Goal: Information Seeking & Learning: Learn about a topic

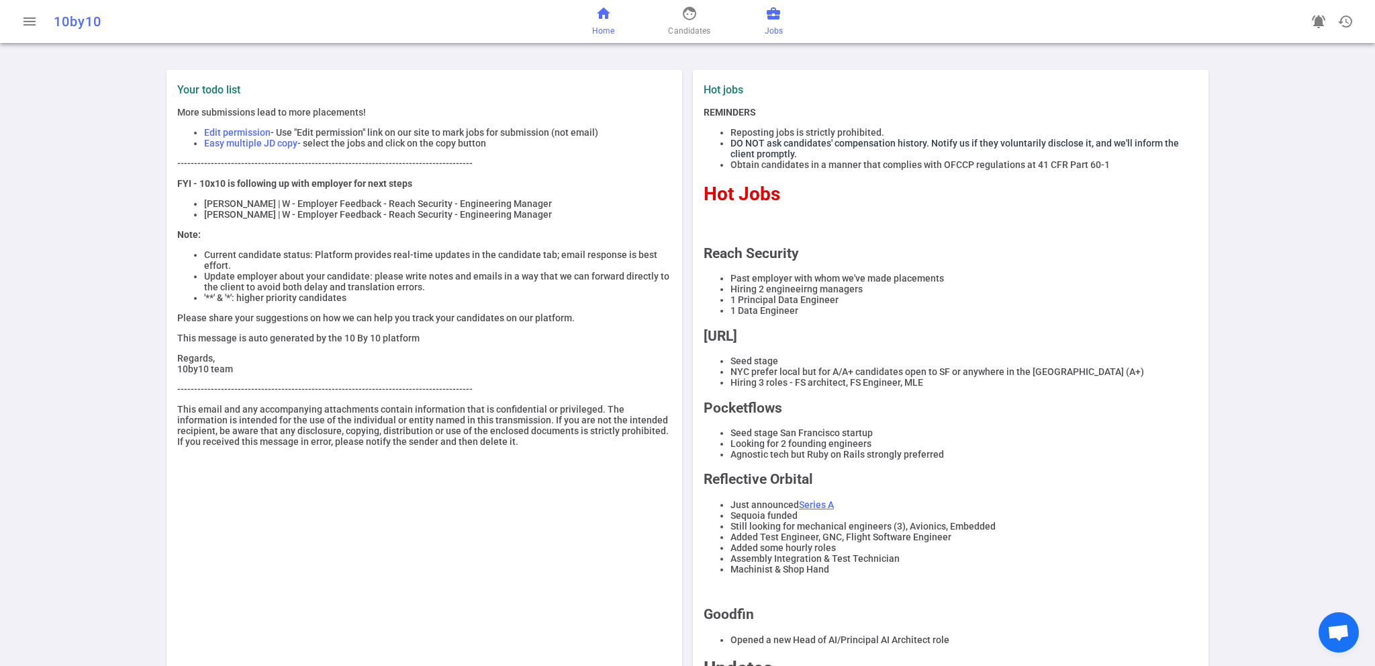
click at [773, 17] on span "business_center" at bounding box center [774, 13] width 16 height 16
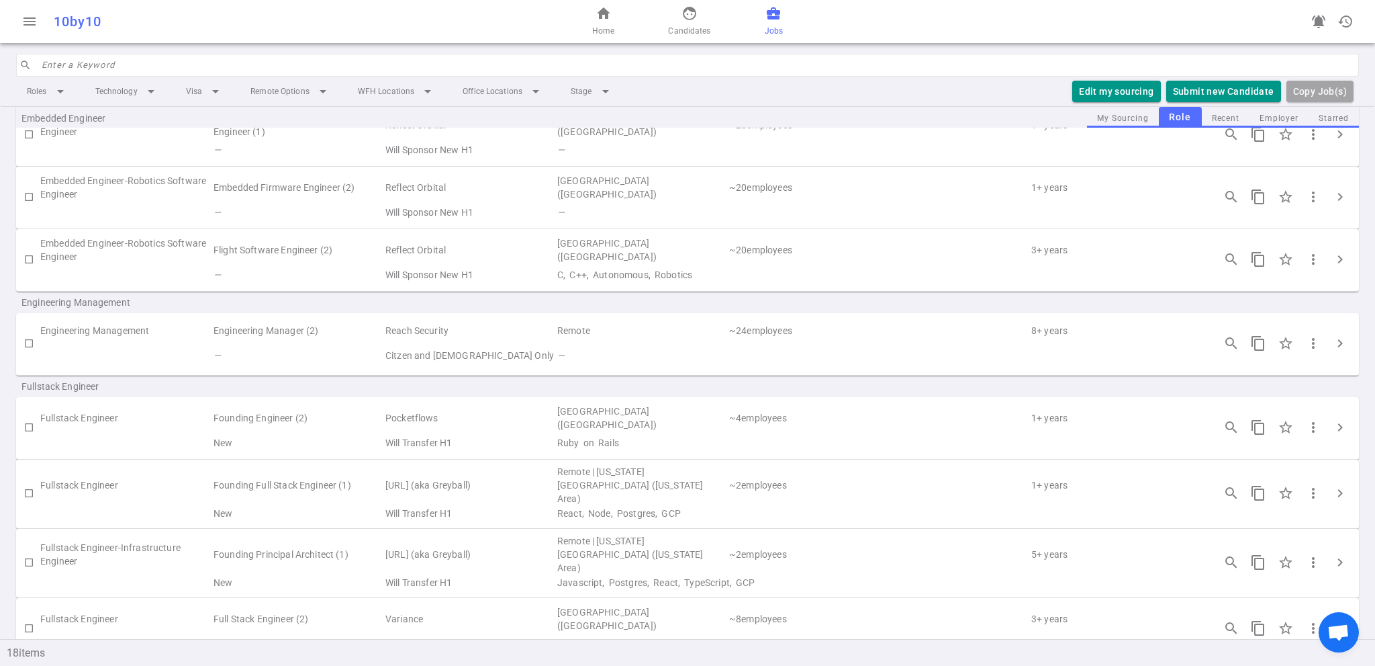
scroll to position [336, 0]
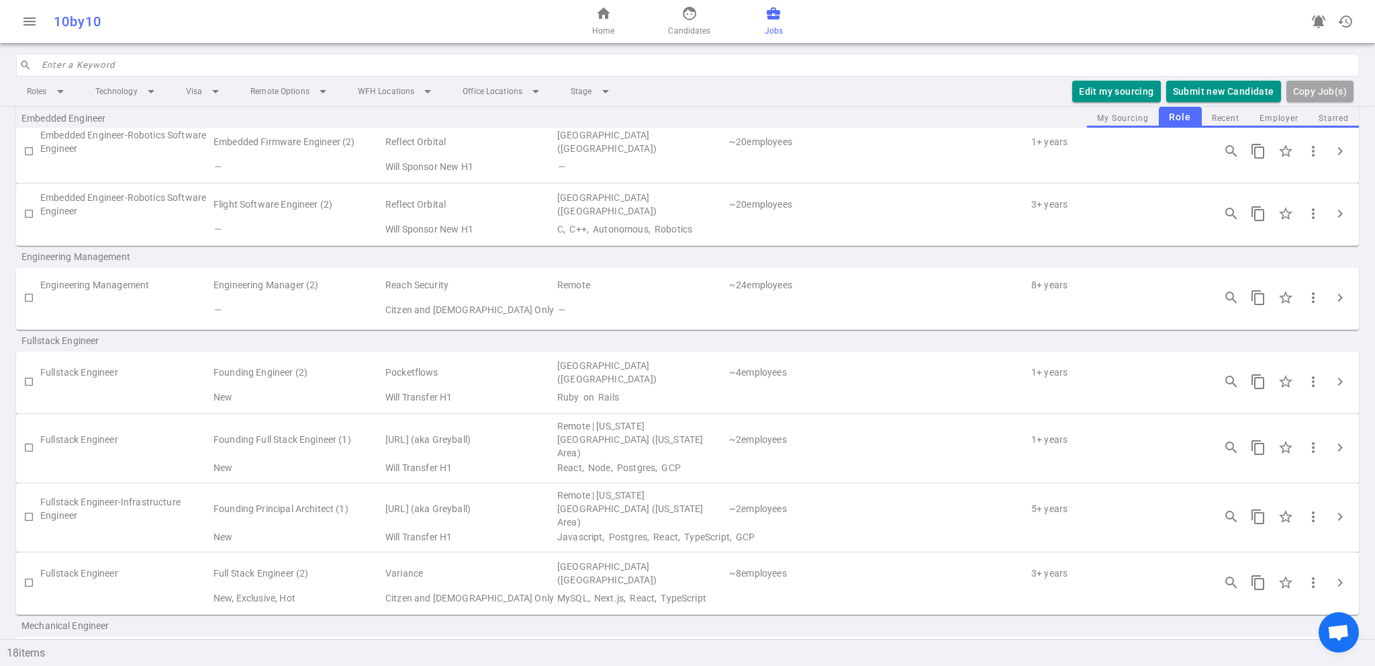
click at [322, 289] on td "Engineering Manager (2)" at bounding box center [298, 285] width 172 height 25
click at [432, 278] on td "Reach Security" at bounding box center [470, 285] width 172 height 25
drag, startPoint x: 457, startPoint y: 306, endPoint x: 501, endPoint y: 308, distance: 44.3
click at [457, 306] on td "Citzen and [DEMOGRAPHIC_DATA] Only" at bounding box center [470, 310] width 172 height 25
drag, startPoint x: 690, startPoint y: 291, endPoint x: 715, endPoint y: 306, distance: 28.9
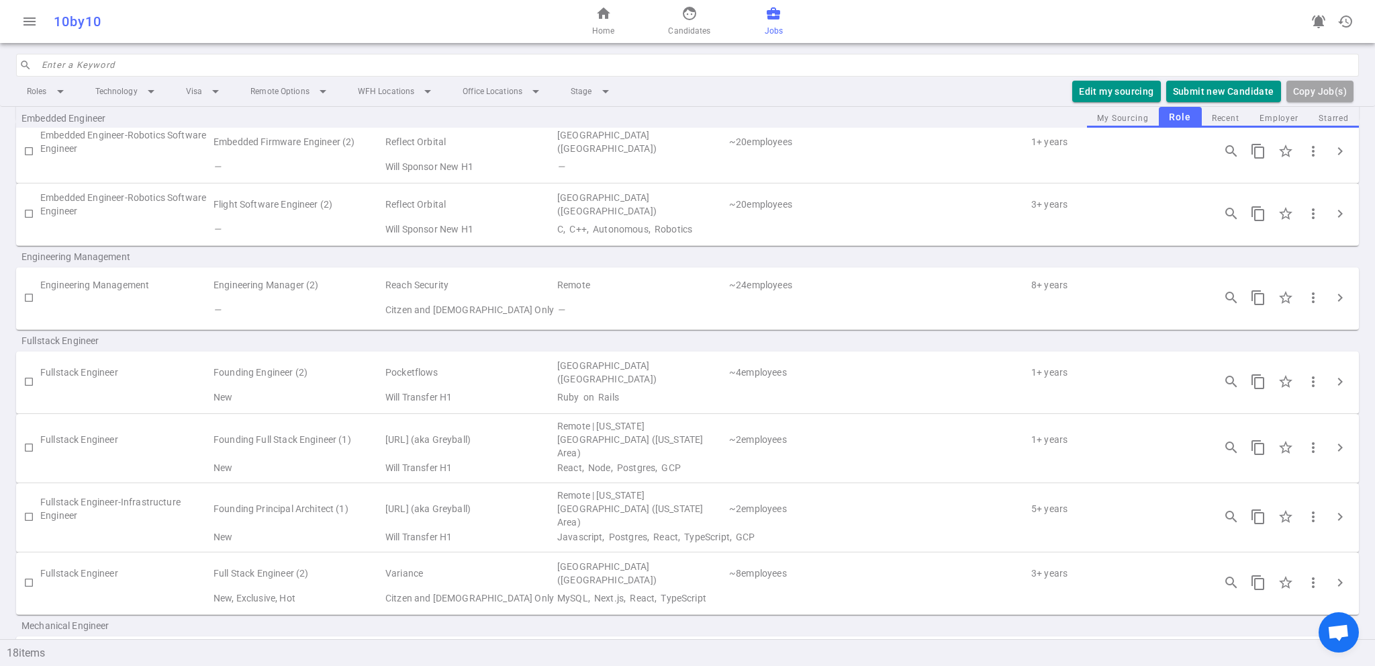
click at [690, 291] on td "Remote" at bounding box center [642, 285] width 172 height 25
click at [711, 310] on td "—" at bounding box center [879, 310] width 646 height 25
click at [711, 311] on td "—" at bounding box center [879, 310] width 646 height 25
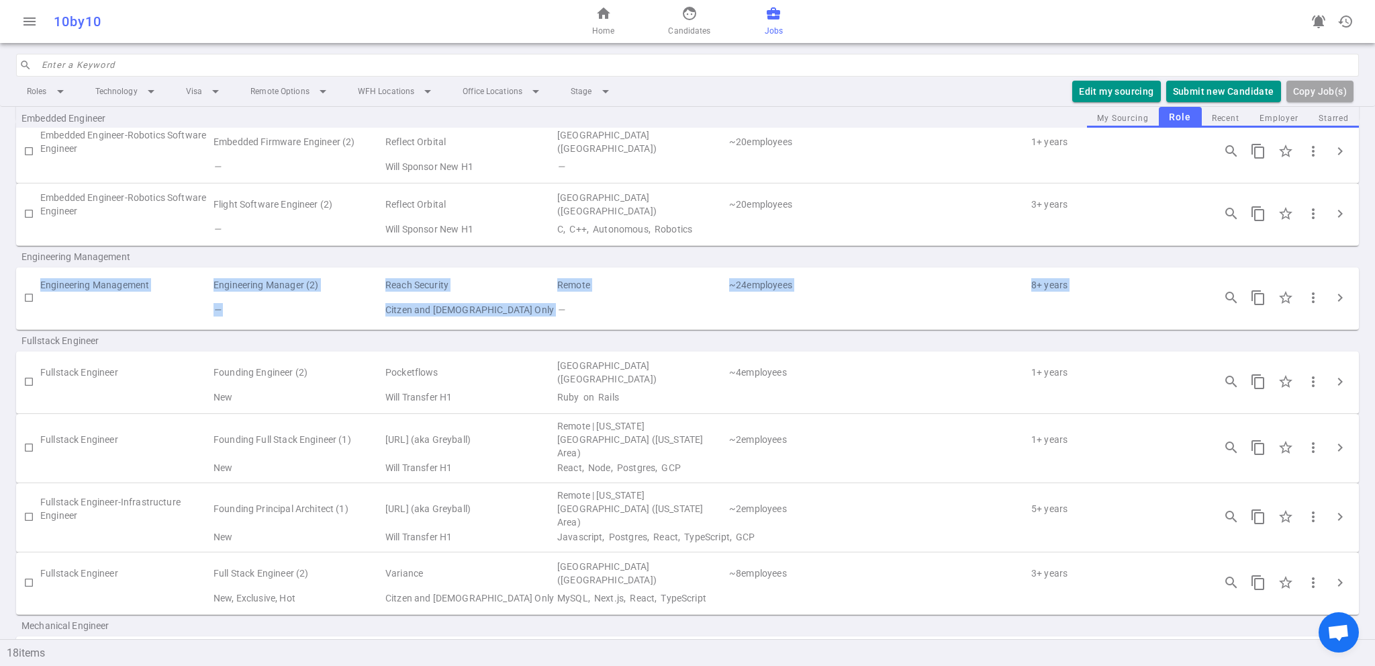
click at [712, 311] on td "—" at bounding box center [879, 310] width 646 height 25
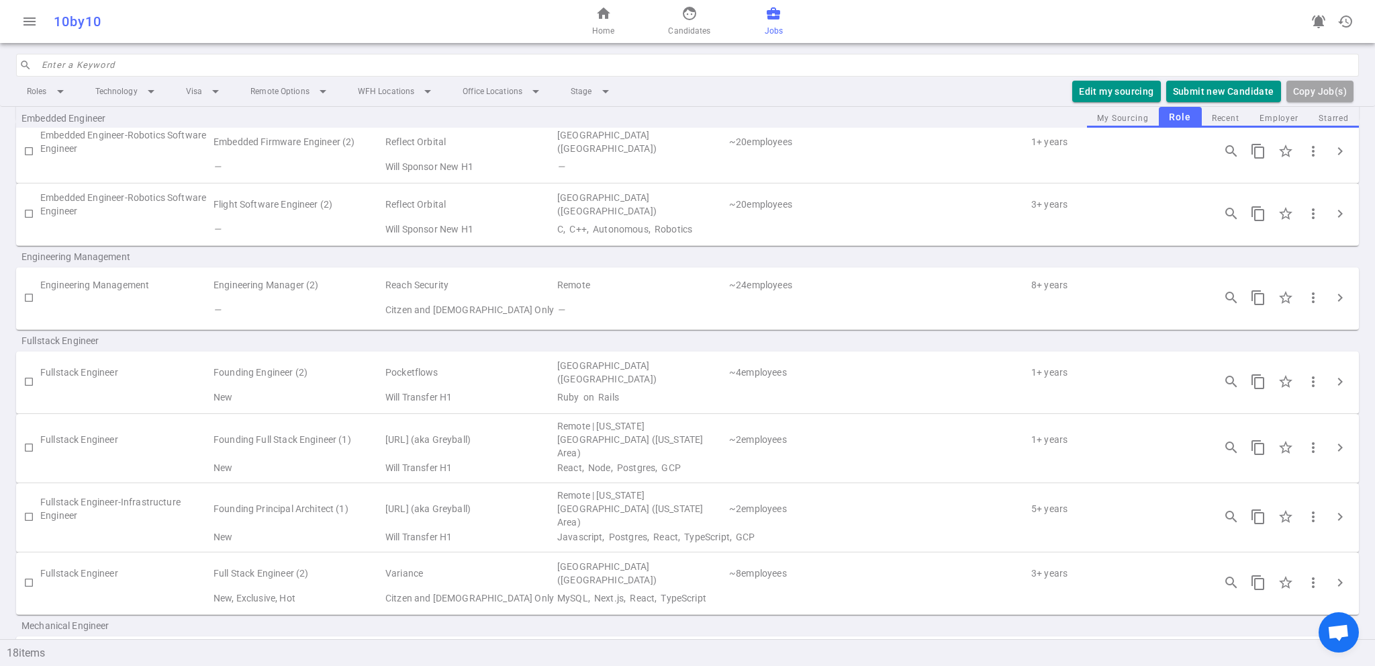
click at [94, 250] on span "Engineering Management" at bounding box center [107, 256] width 172 height 13
drag, startPoint x: 94, startPoint y: 249, endPoint x: 116, endPoint y: 257, distance: 23.6
click at [113, 257] on span "Engineering Management" at bounding box center [107, 256] width 172 height 13
drag, startPoint x: 1064, startPoint y: 288, endPoint x: 1157, endPoint y: 289, distance: 93.4
click at [1074, 288] on td "8 + years" at bounding box center [1116, 285] width 172 height 25
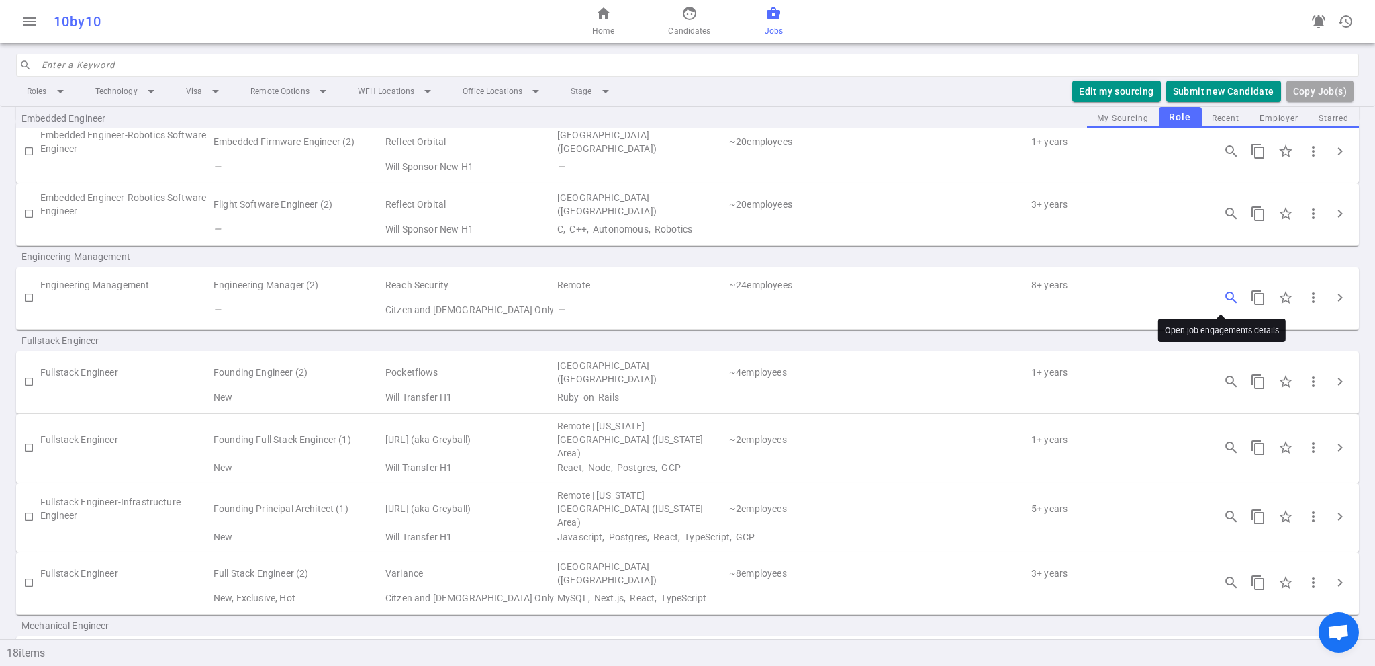
click at [1224, 297] on span "search_insights" at bounding box center [1232, 297] width 16 height 16
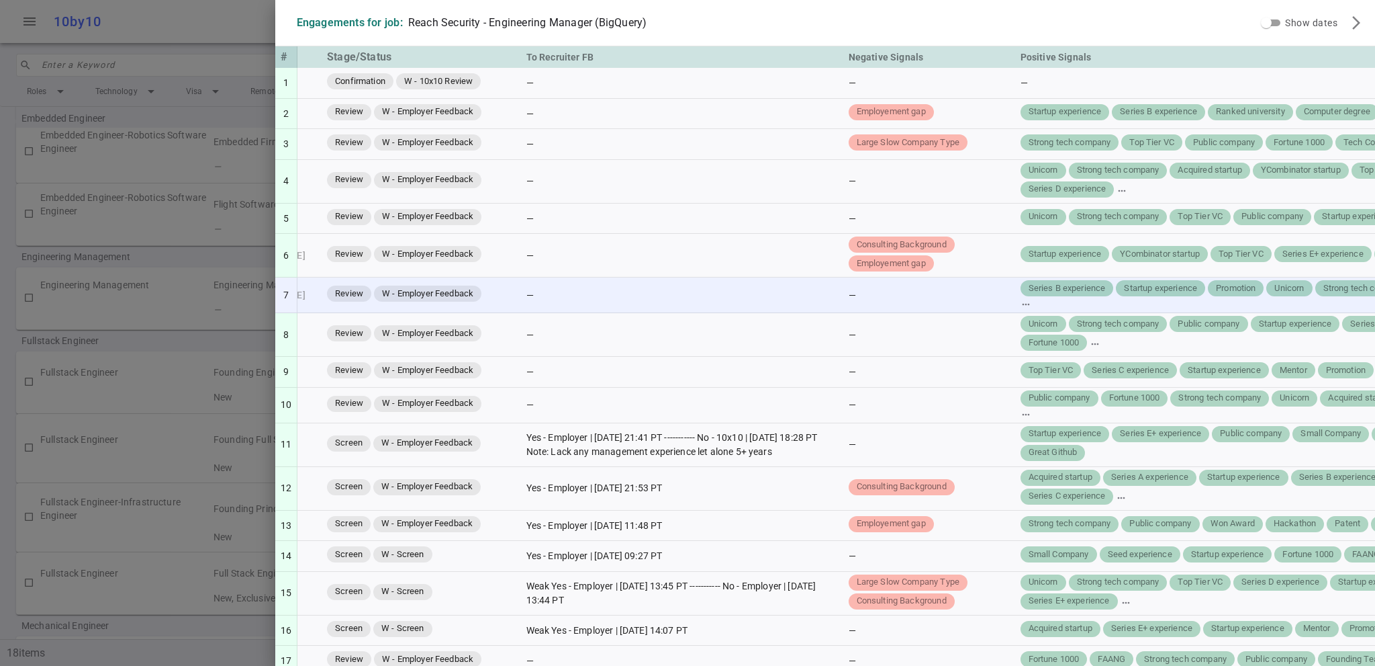
scroll to position [0, 222]
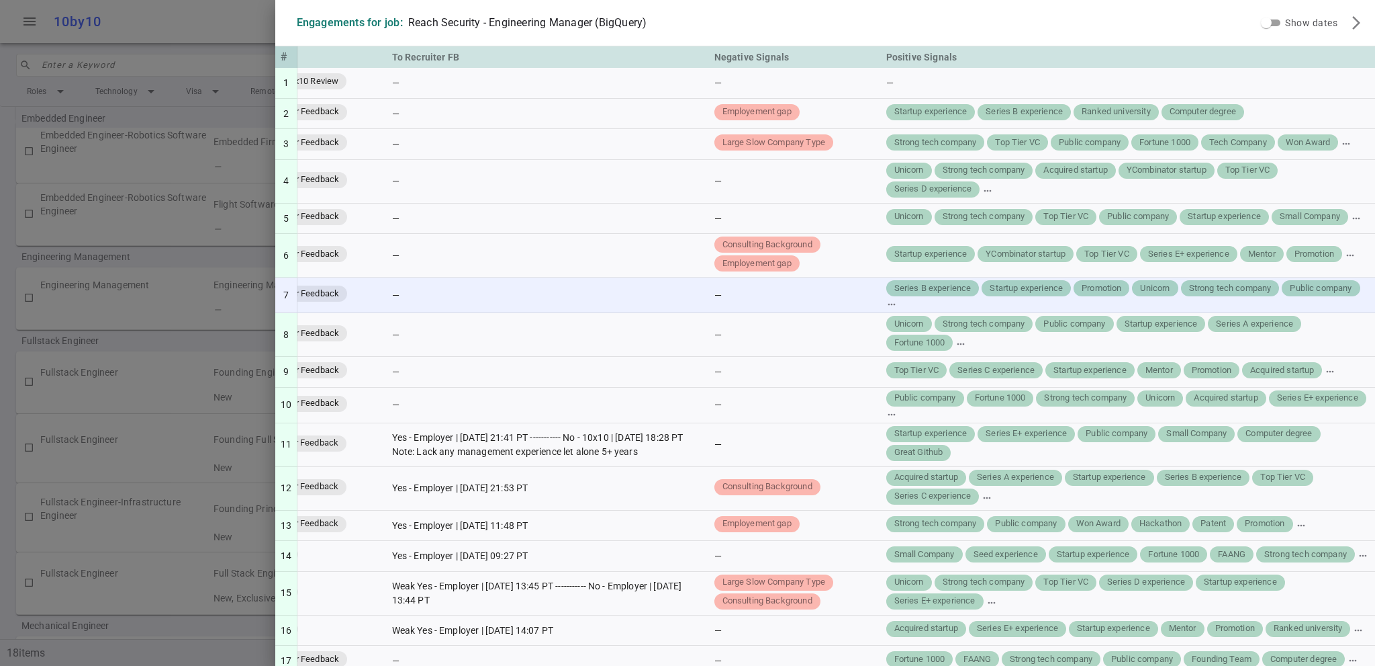
drag, startPoint x: 1005, startPoint y: 305, endPoint x: 1201, endPoint y: 287, distance: 196.9
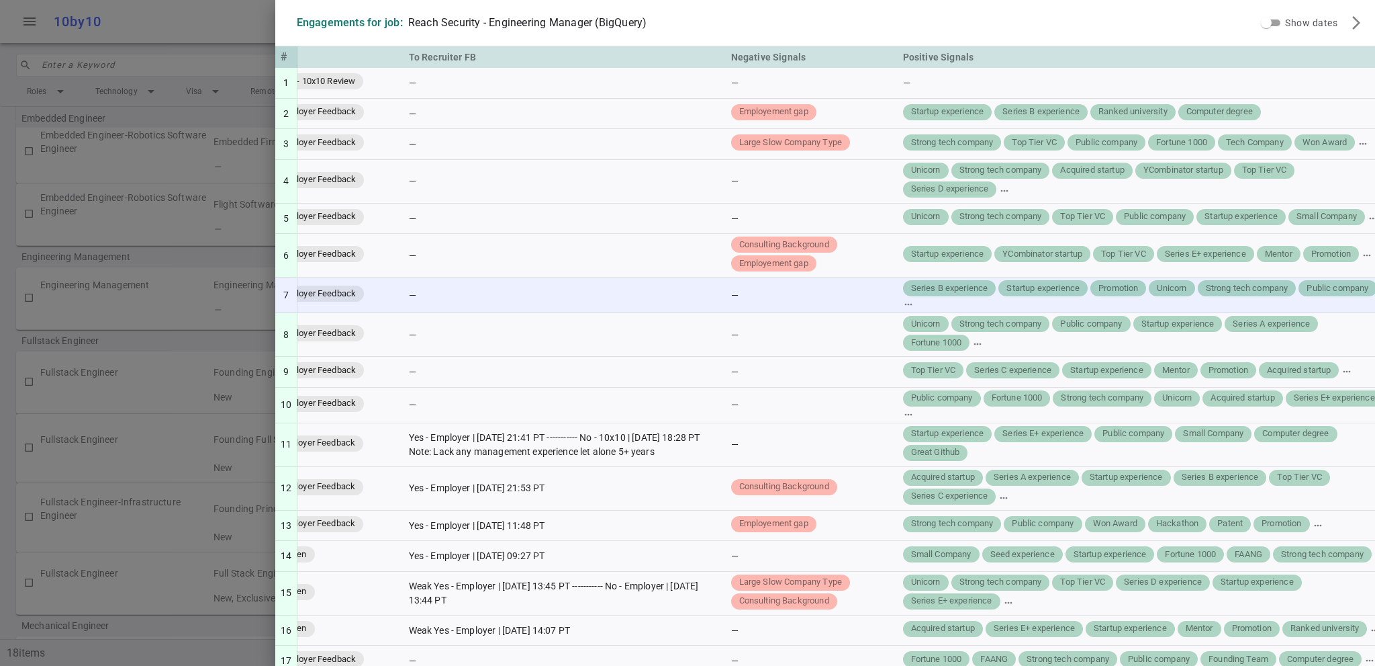
scroll to position [0, 0]
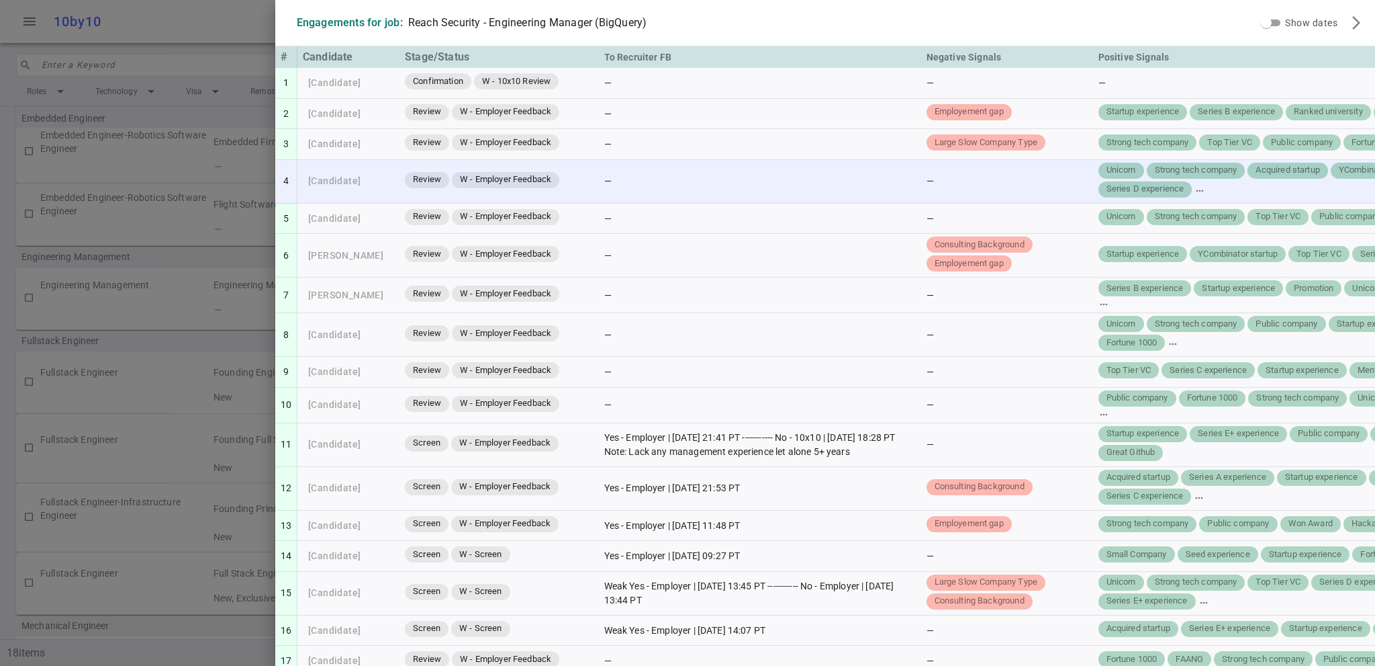
drag, startPoint x: 946, startPoint y: 320, endPoint x: 1115, endPoint y: 169, distance: 226.9
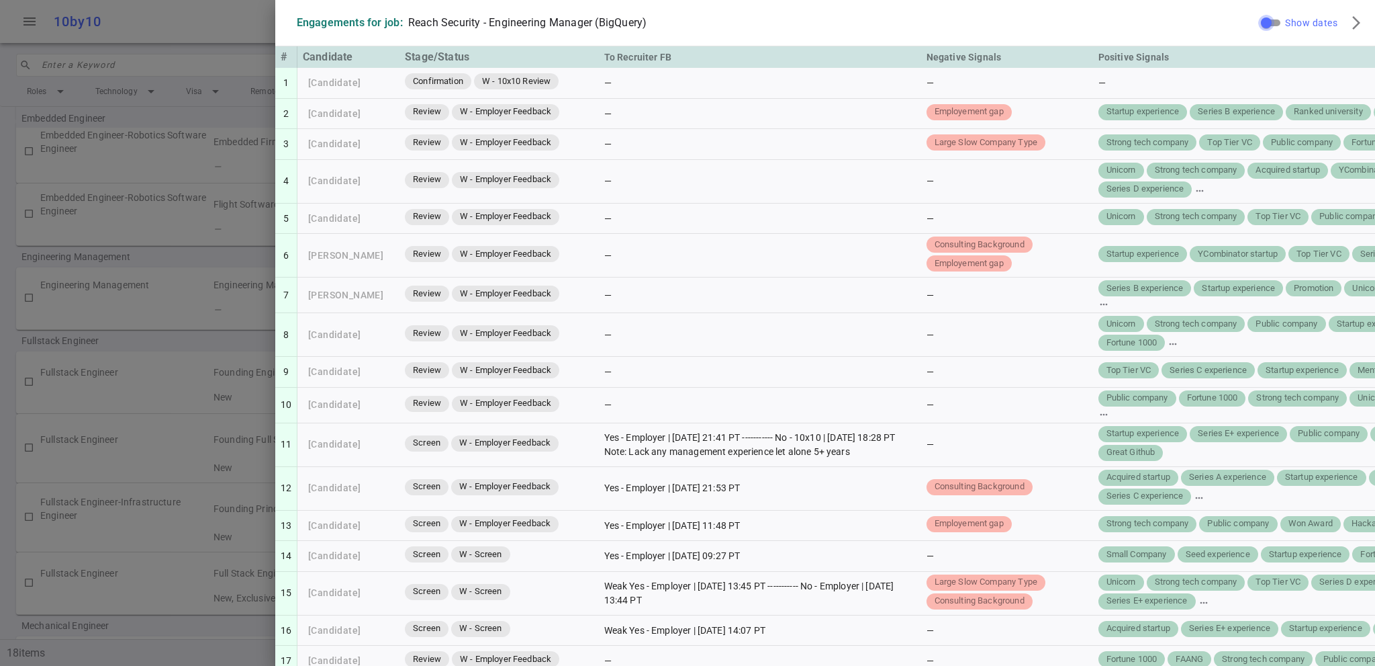
click at [1257, 16] on input "Show dates" at bounding box center [1266, 23] width 48 height 16
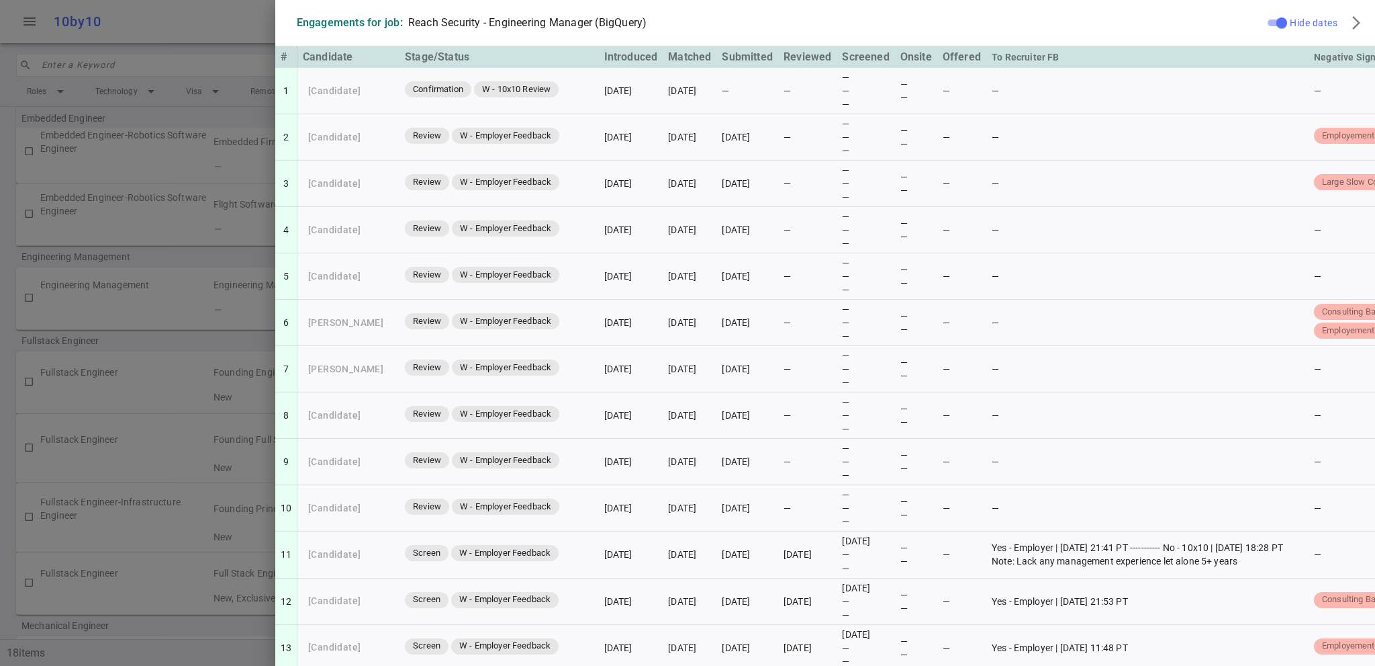
click at [1290, 21] on span "Hide dates" at bounding box center [1314, 22] width 48 height 11
click at [1280, 21] on input "Hide dates" at bounding box center [1282, 23] width 48 height 16
checkbox input "false"
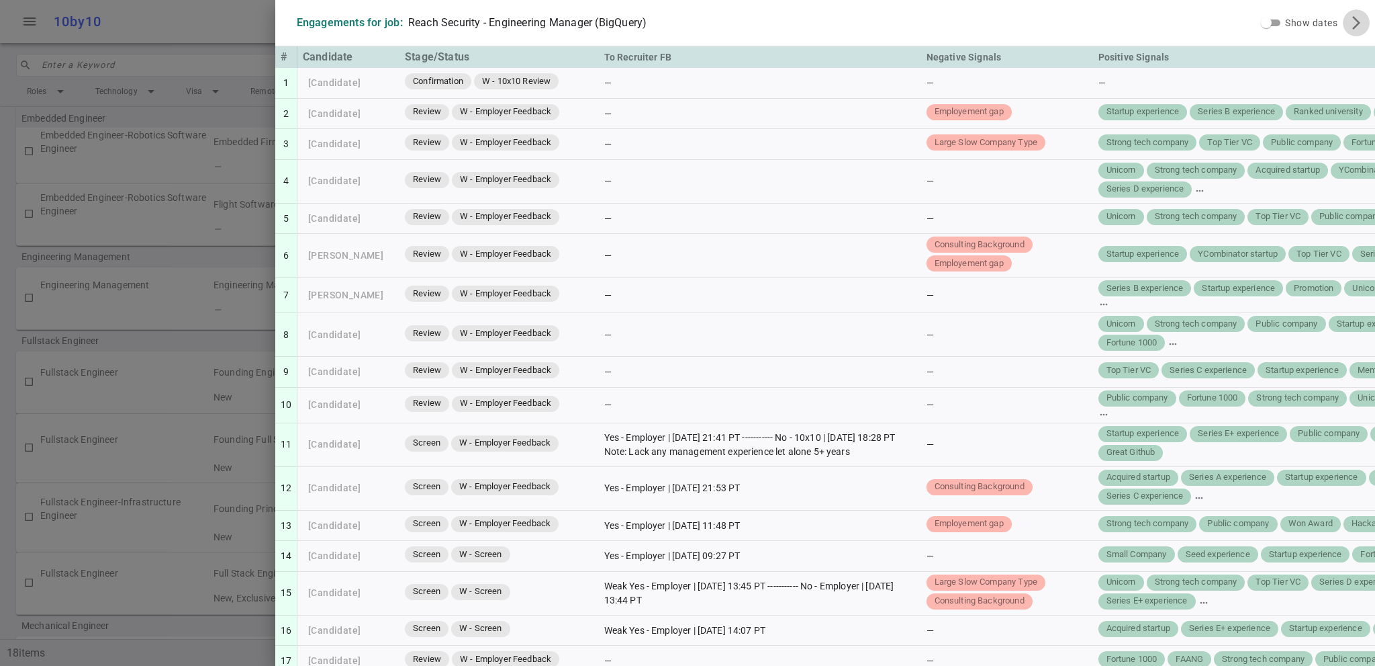
click at [1354, 17] on button "arrow_forward_ios" at bounding box center [1356, 22] width 27 height 27
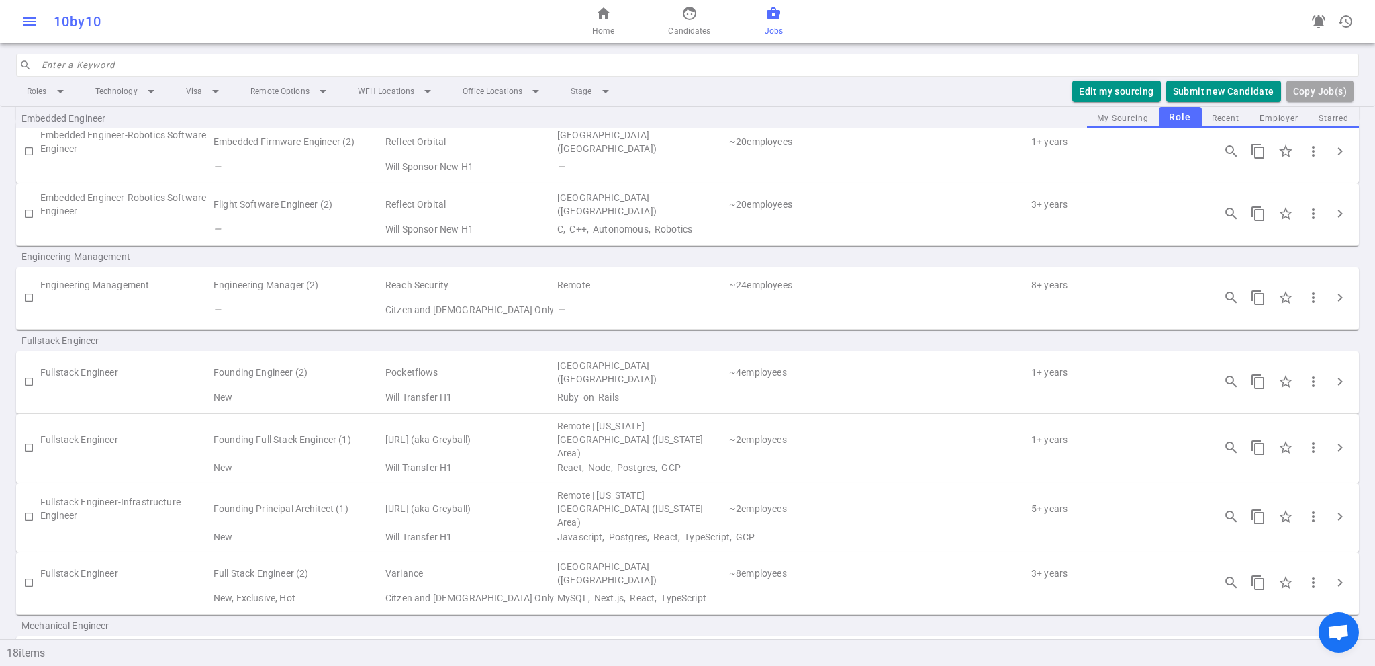
click at [21, 18] on button "menu" at bounding box center [29, 21] width 27 height 27
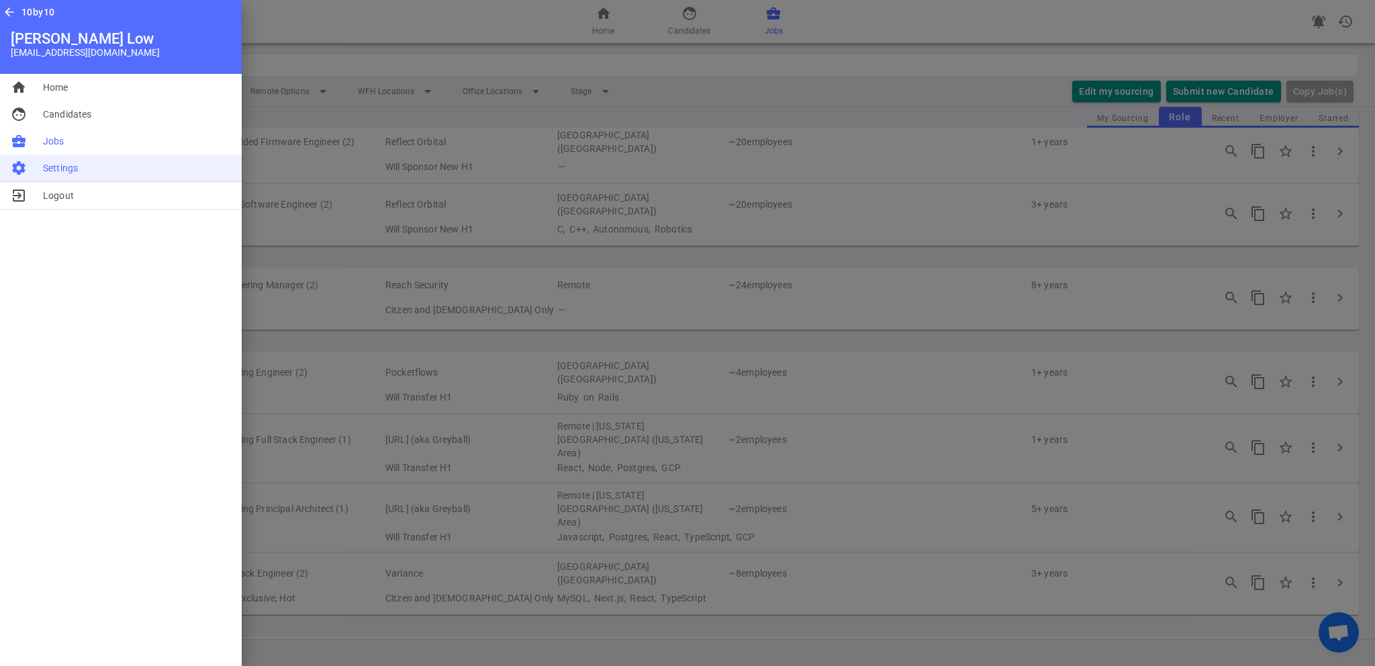
click at [70, 177] on li "settings Settings" at bounding box center [121, 168] width 242 height 28
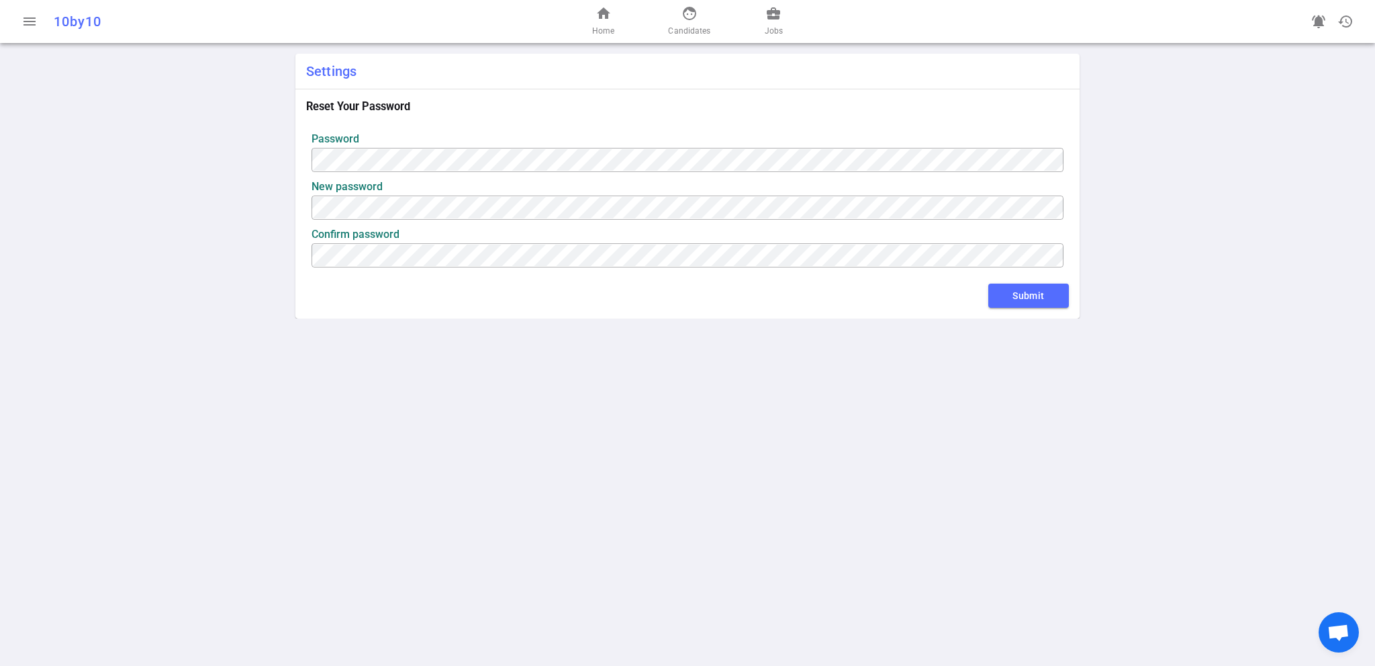
click at [60, 21] on div "10by10" at bounding box center [254, 21] width 400 height 16
click at [38, 22] on button "menu" at bounding box center [29, 21] width 27 height 27
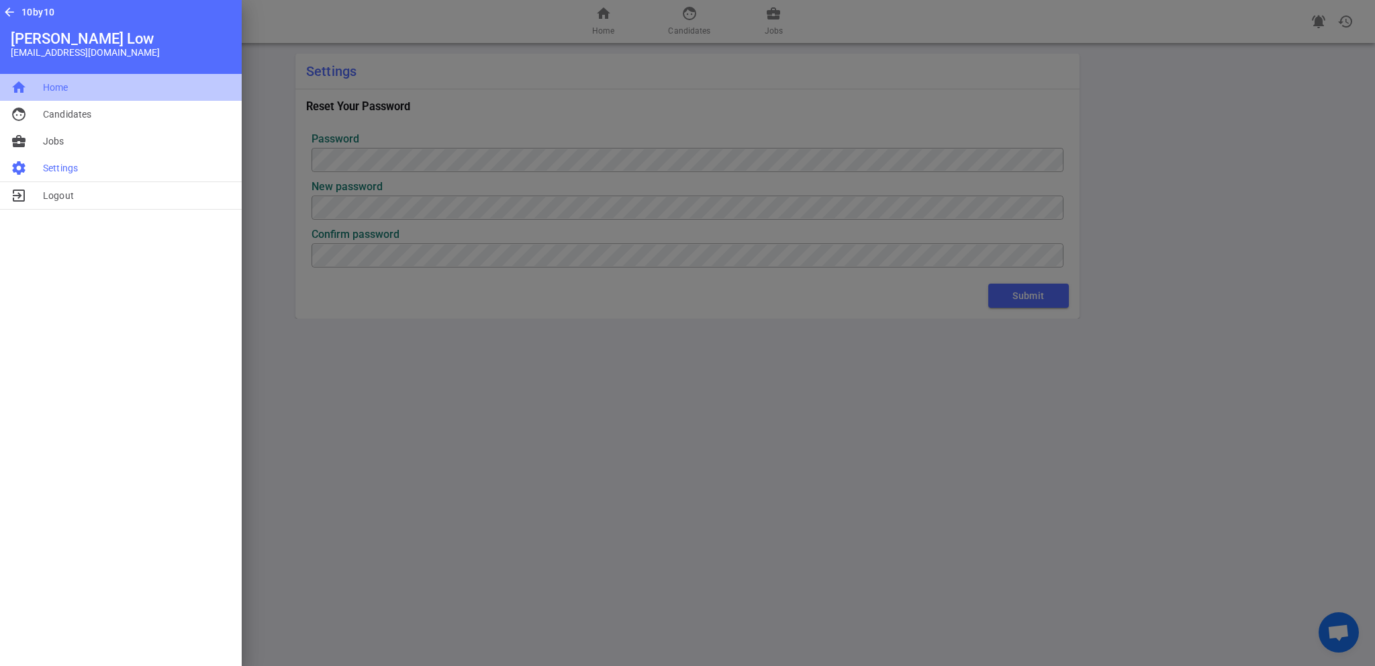
click at [42, 91] on li "home Home" at bounding box center [121, 87] width 242 height 27
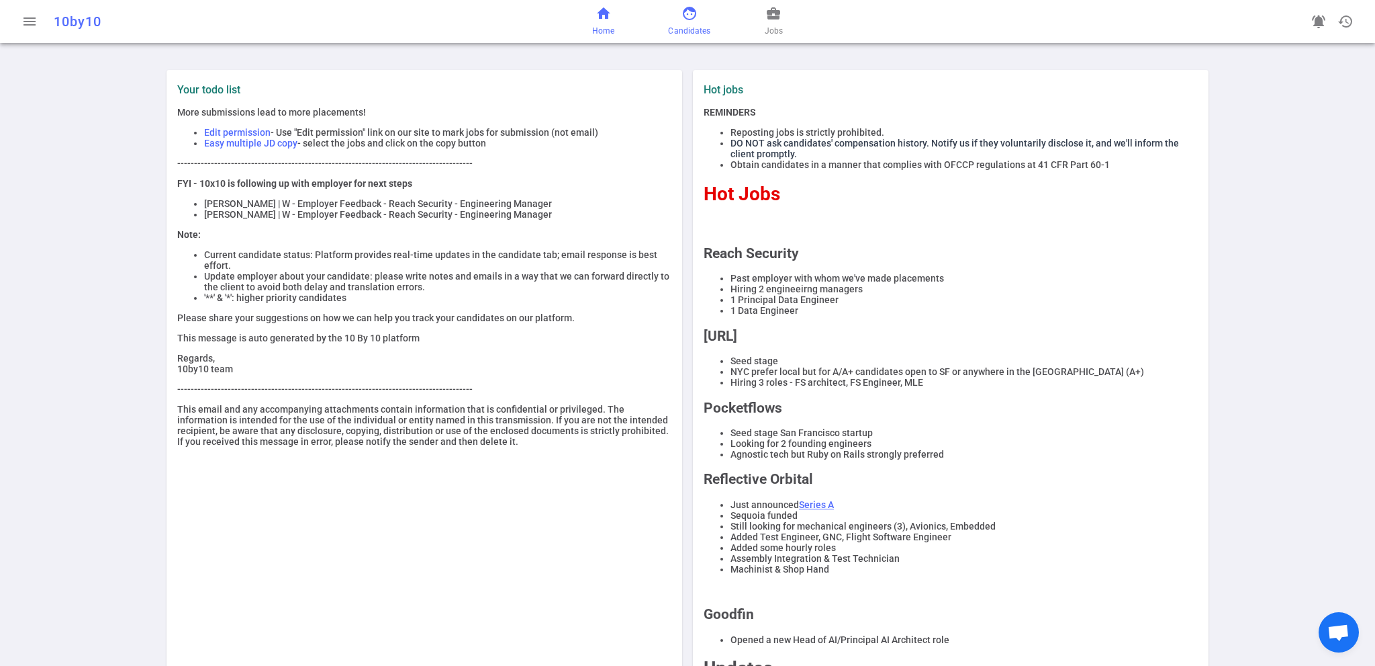
click at [693, 21] on span "face" at bounding box center [690, 13] width 16 height 16
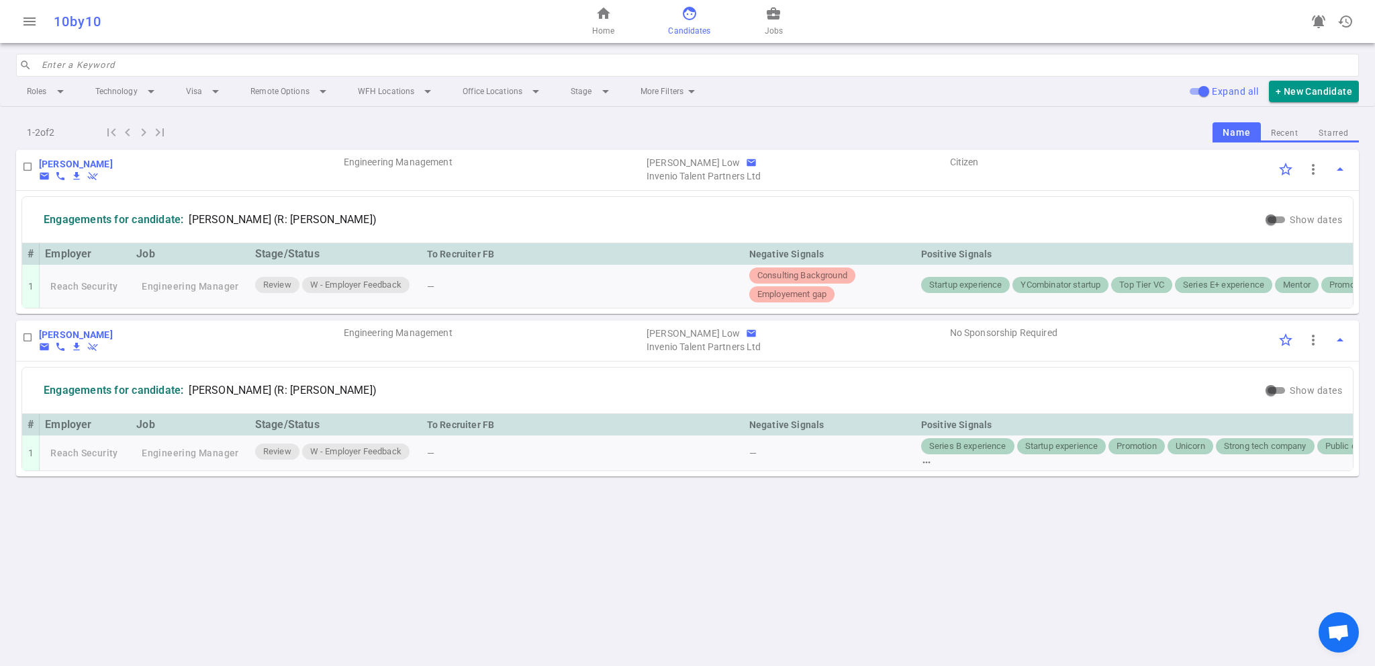
click at [795, 15] on div "home Home face Candidates business_center Jobs" at bounding box center [688, 21] width 448 height 43
click at [773, 26] on span "Jobs" at bounding box center [774, 30] width 18 height 13
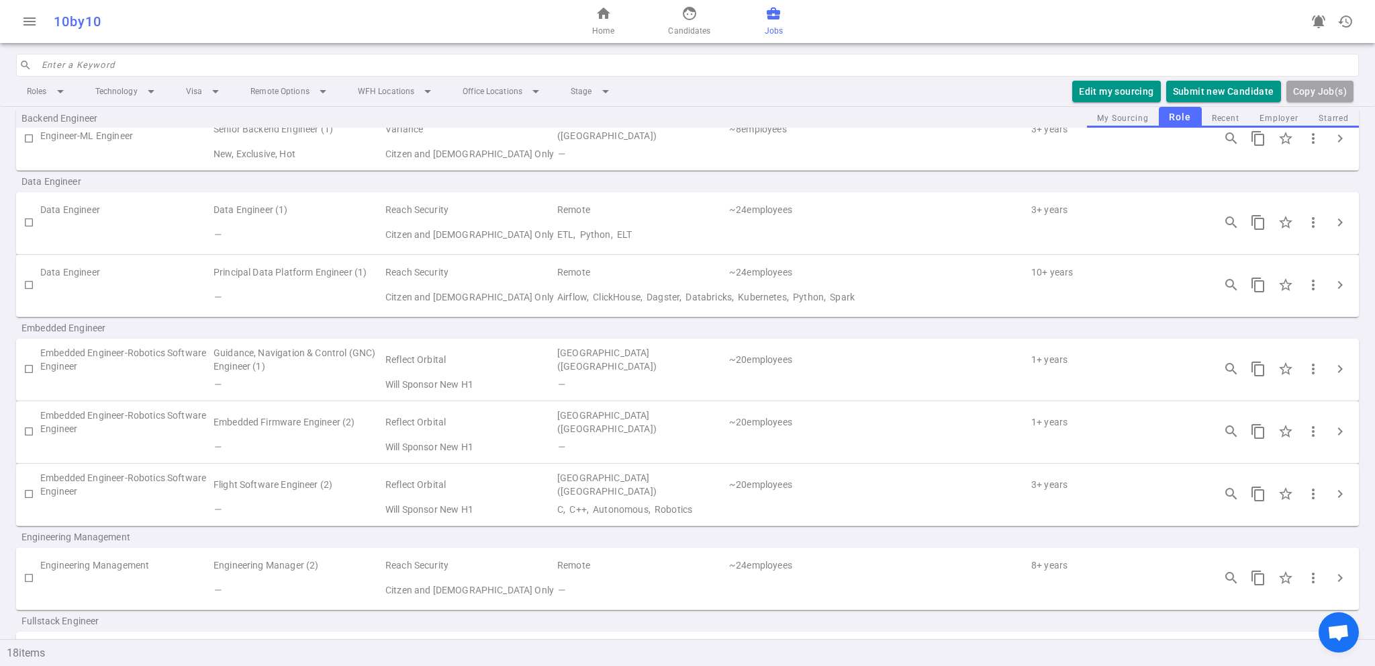
scroll to position [201, 0]
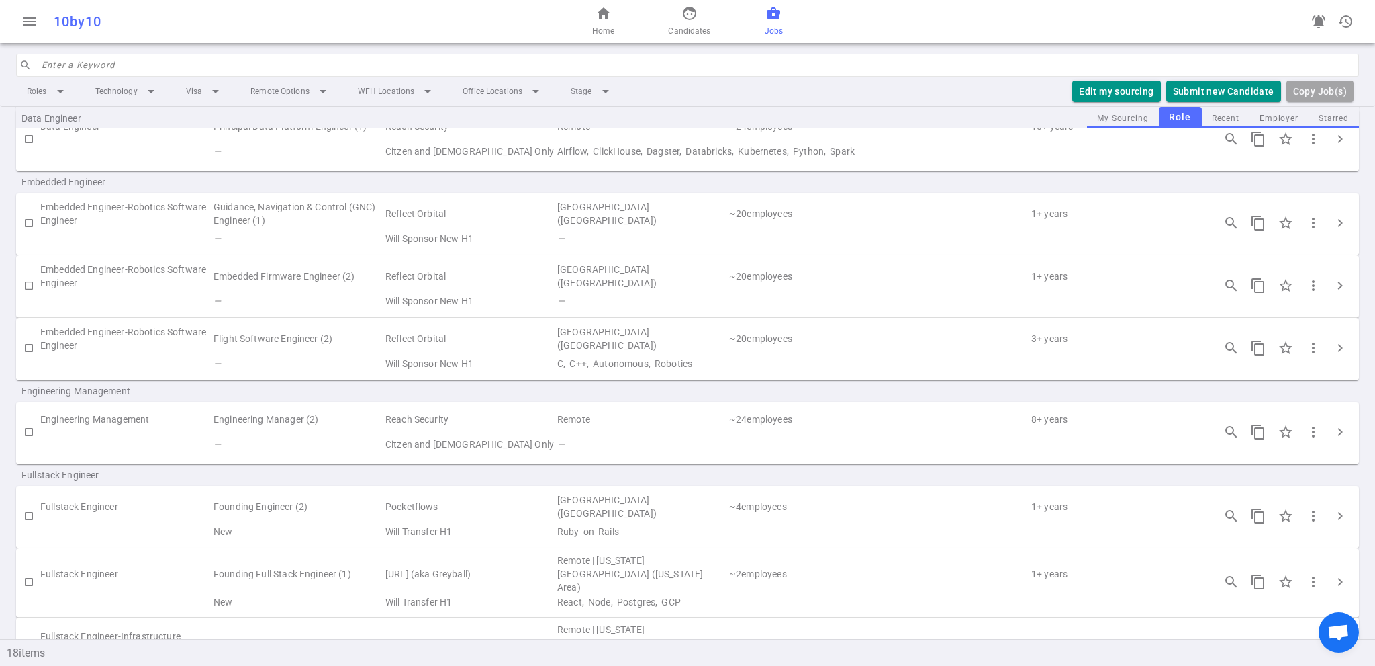
click at [134, 420] on td "Engineering Management" at bounding box center [126, 419] width 172 height 25
click at [1224, 433] on span "search_insights" at bounding box center [1232, 432] width 16 height 16
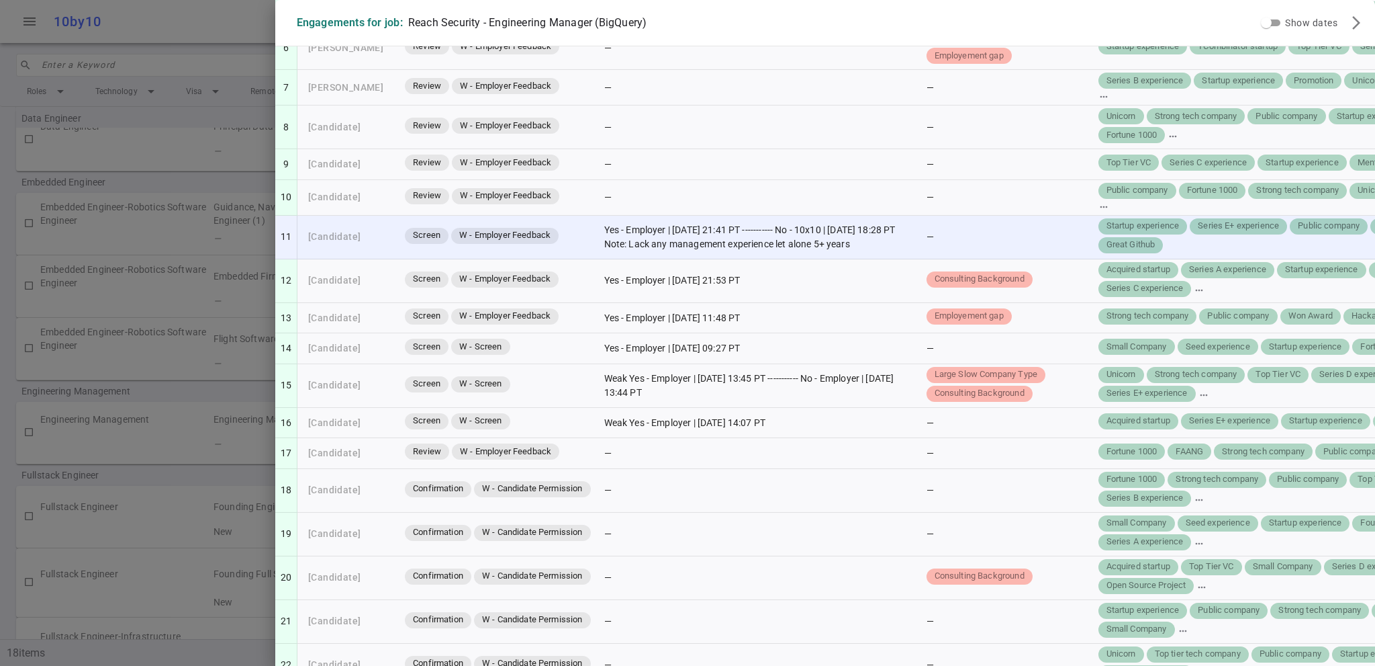
scroll to position [0, 0]
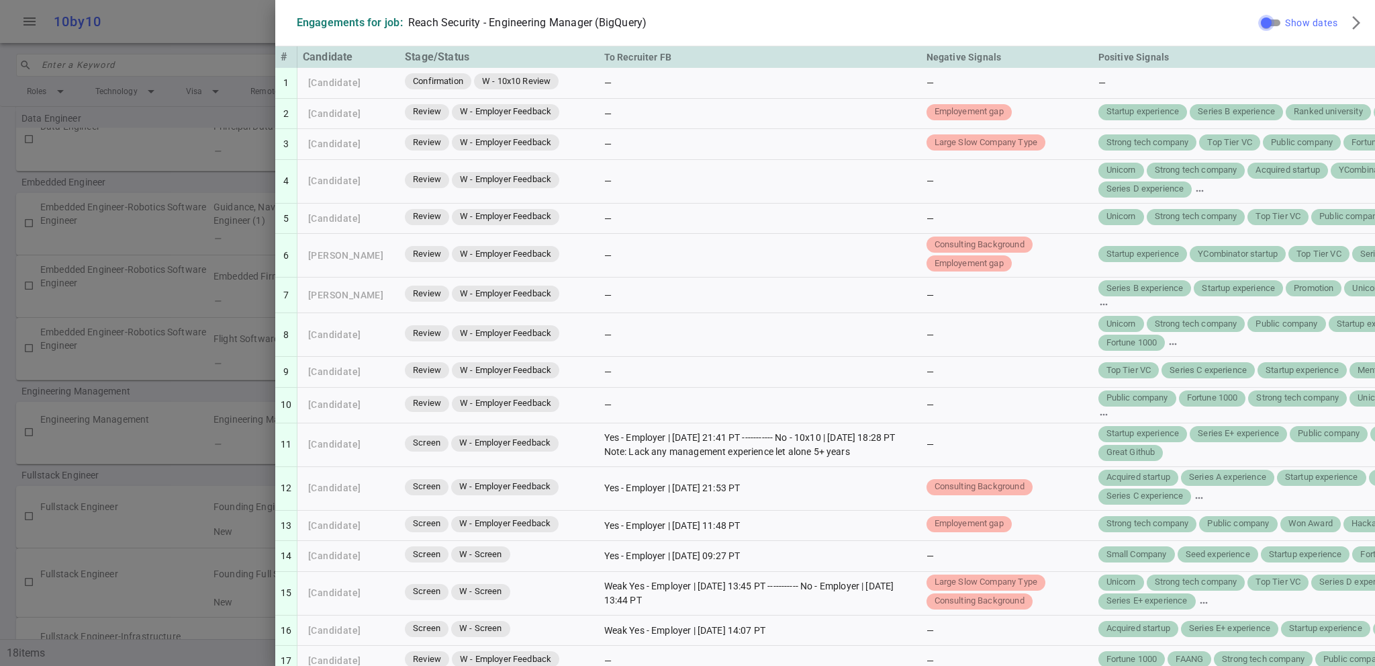
click at [1263, 26] on input "Show dates" at bounding box center [1266, 23] width 48 height 16
checkbox input "true"
